Goal: Navigation & Orientation: Find specific page/section

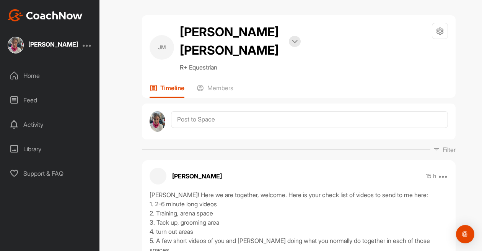
scroll to position [128, 0]
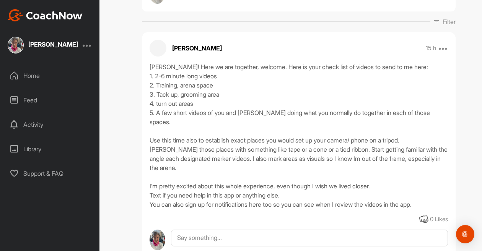
click at [85, 47] on div at bounding box center [87, 45] width 9 height 9
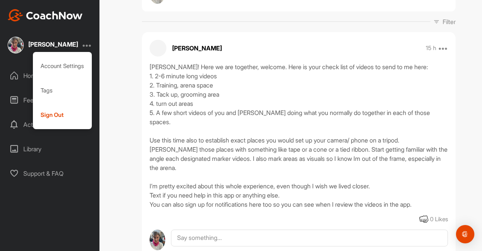
click at [57, 44] on div "[PERSON_NAME]" at bounding box center [53, 44] width 50 height 6
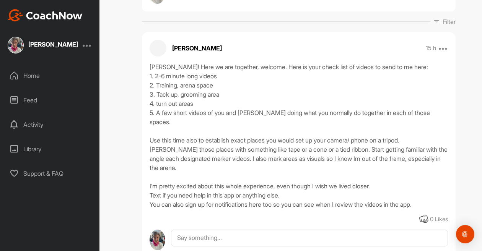
scroll to position [0, 0]
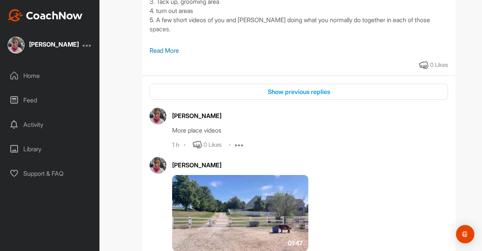
scroll to position [337, 0]
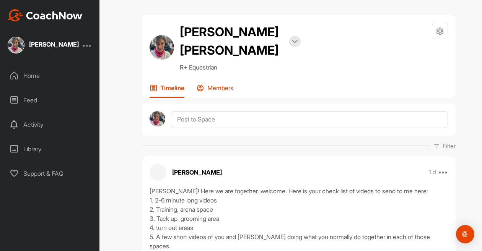
click at [218, 84] on p "Members" at bounding box center [220, 88] width 26 height 8
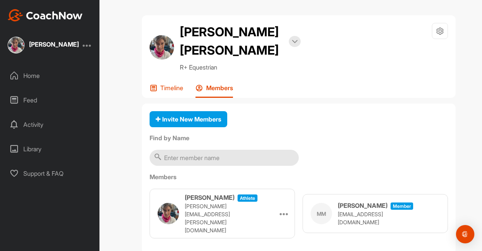
click at [163, 84] on p "Timeline" at bounding box center [171, 88] width 23 height 8
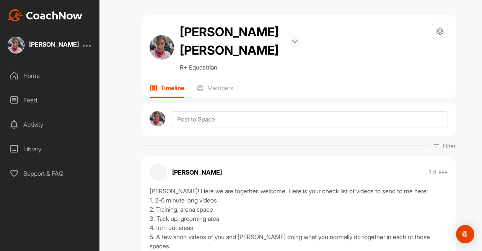
click at [292, 40] on img at bounding box center [295, 42] width 6 height 4
click at [281, 45] on div "Julia Marian Bookings R+ Equestrian Space Settings Your Notifications Leave Spa…" at bounding box center [298, 47] width 298 height 49
click at [23, 77] on div "Home" at bounding box center [50, 75] width 92 height 19
